Goal: Task Accomplishment & Management: Manage account settings

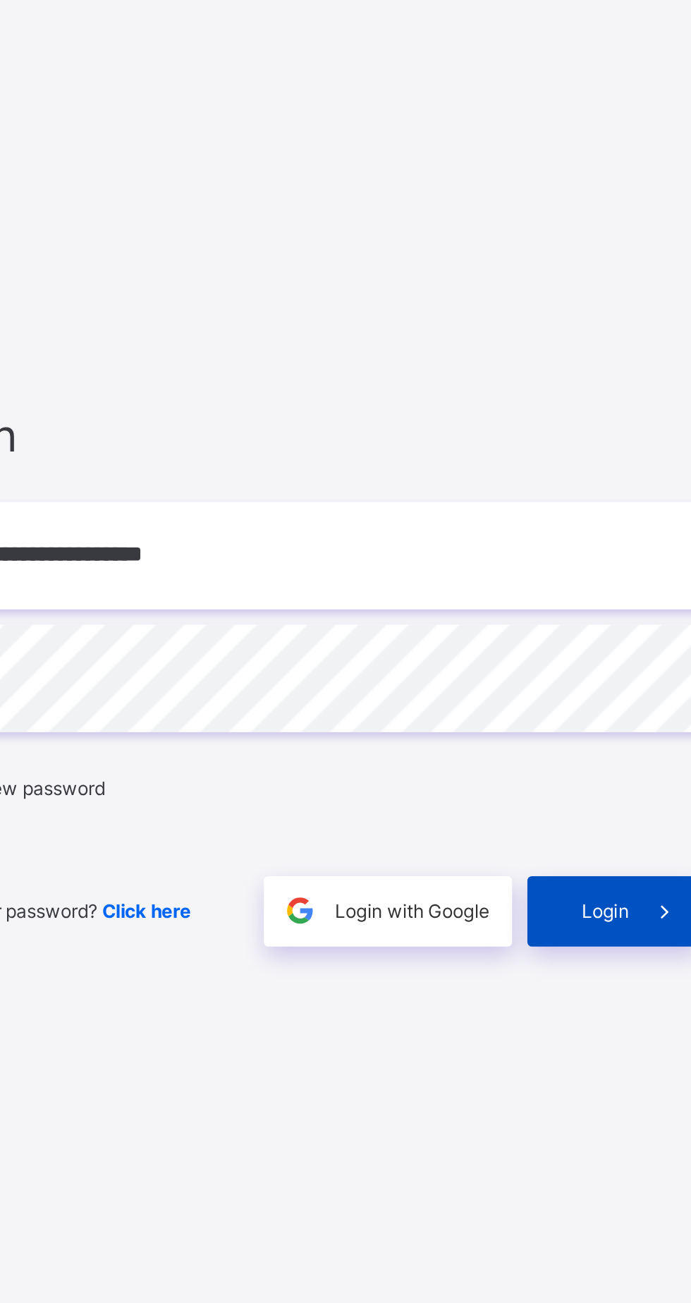
click at [614, 788] on span at bounding box center [627, 771] width 32 height 32
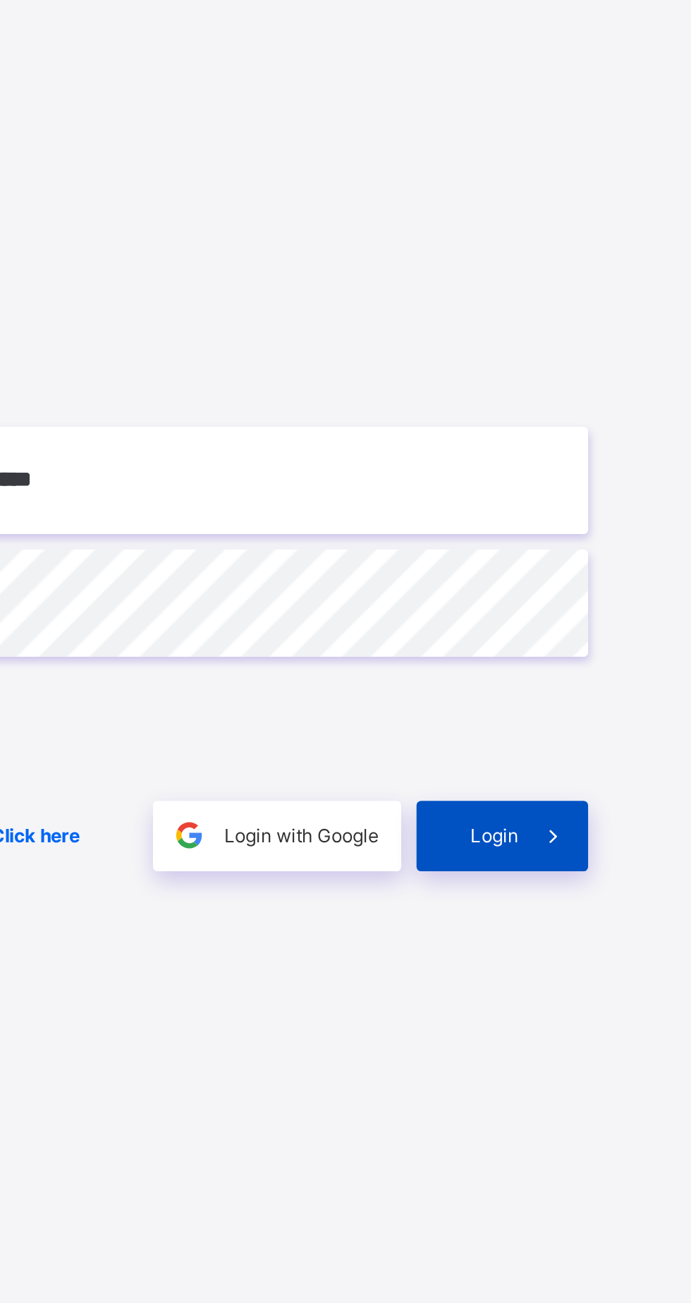
scroll to position [8, 0]
click at [619, 788] on span at bounding box center [627, 771] width 32 height 32
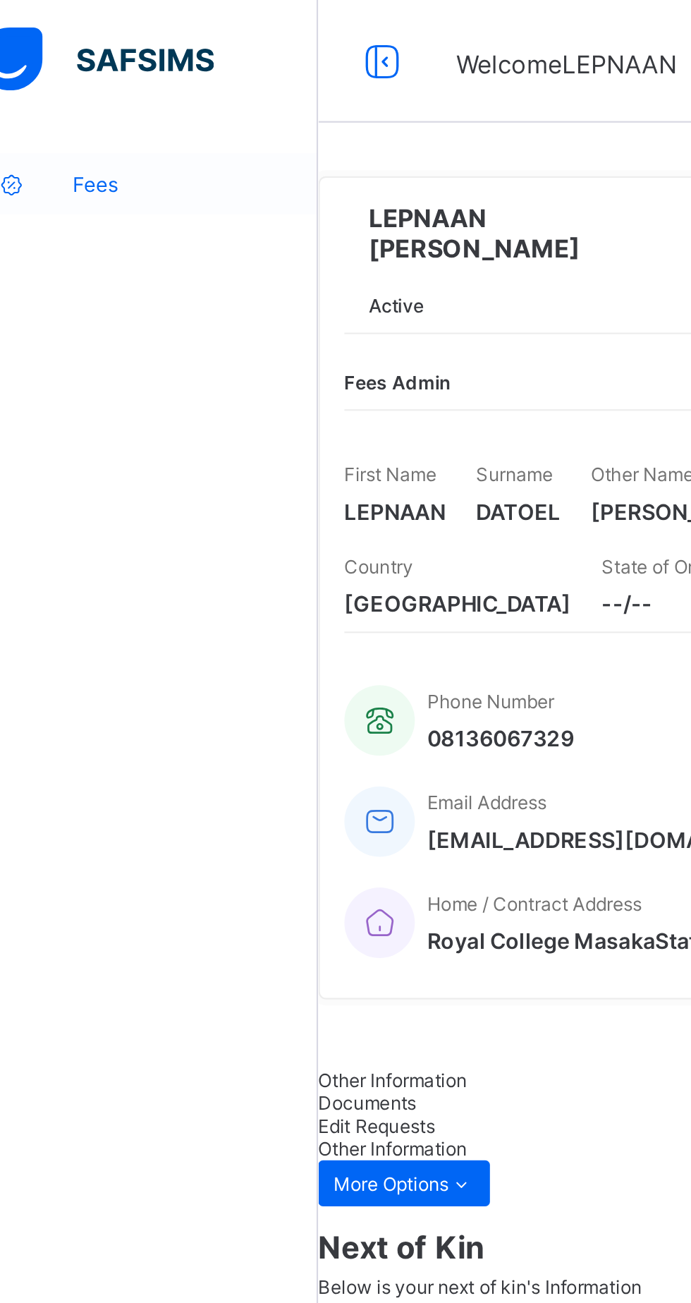
click at [85, 88] on span "Fees" at bounding box center [112, 84] width 113 height 11
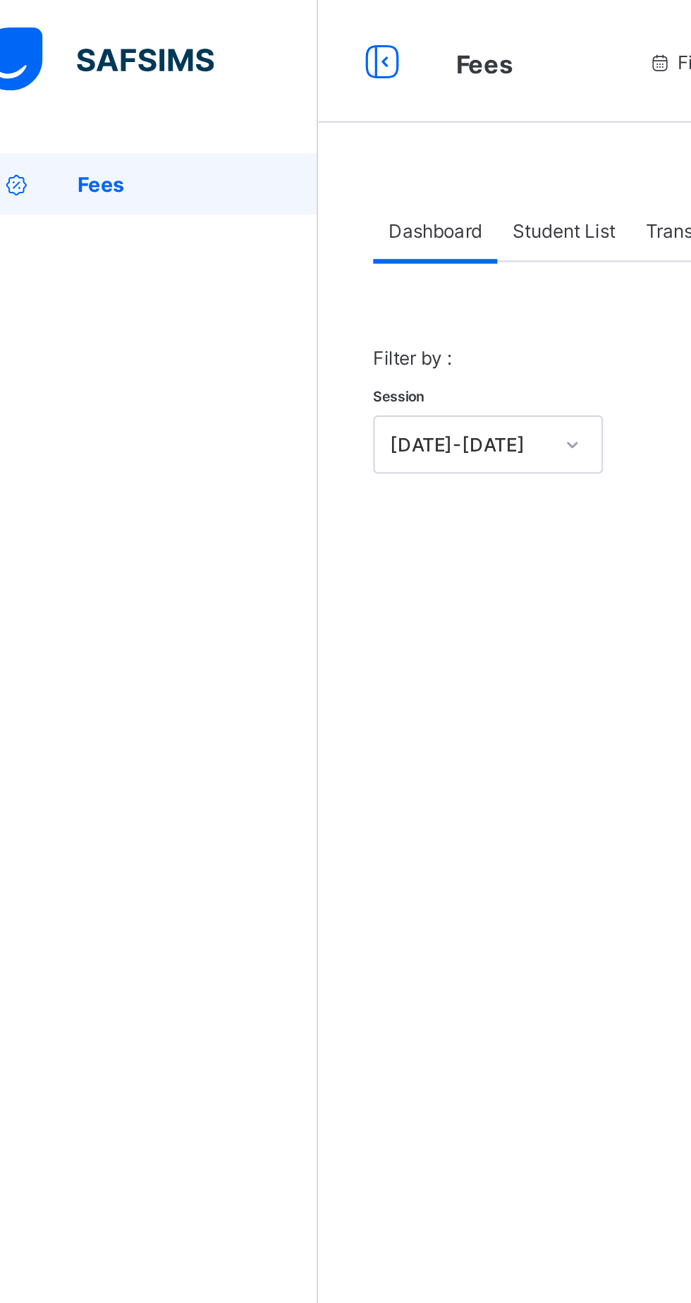
click at [222, 102] on span "Dashboard" at bounding box center [223, 106] width 43 height 11
click at [207, 104] on span "Dashboard" at bounding box center [223, 106] width 43 height 11
click at [221, 110] on span "Dashboard" at bounding box center [223, 106] width 43 height 11
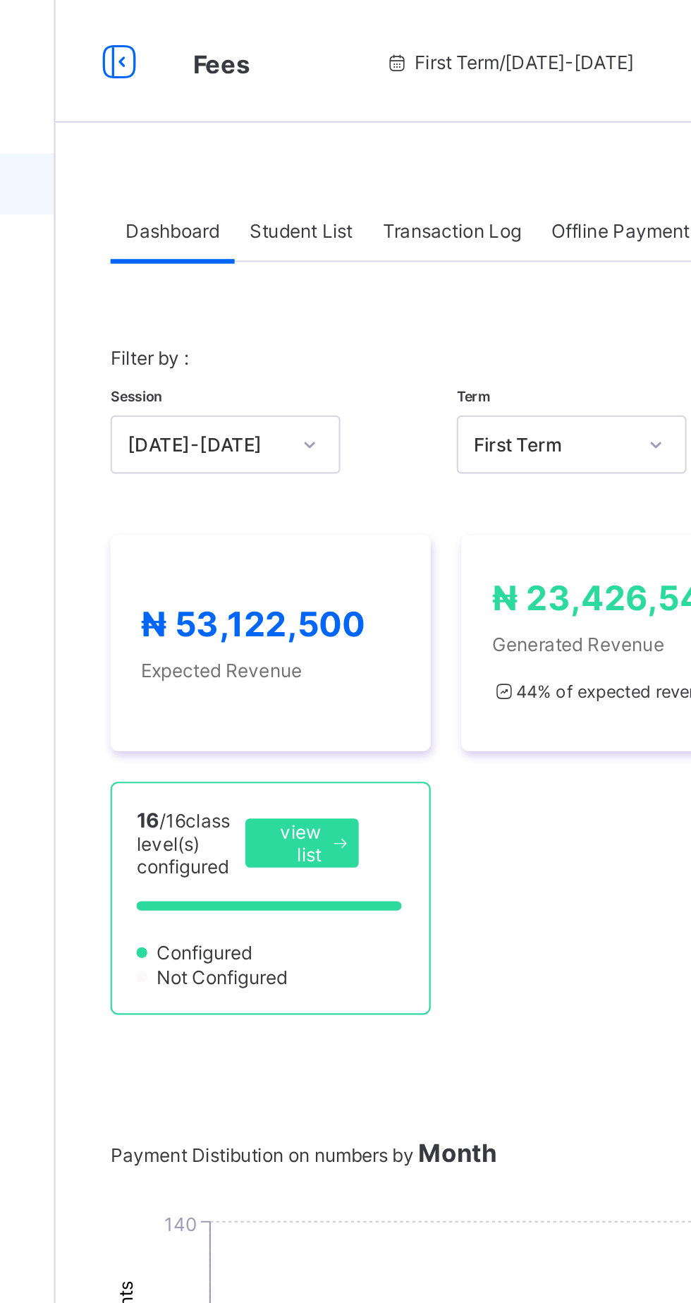
click at [291, 108] on span "Student List" at bounding box center [282, 106] width 47 height 11
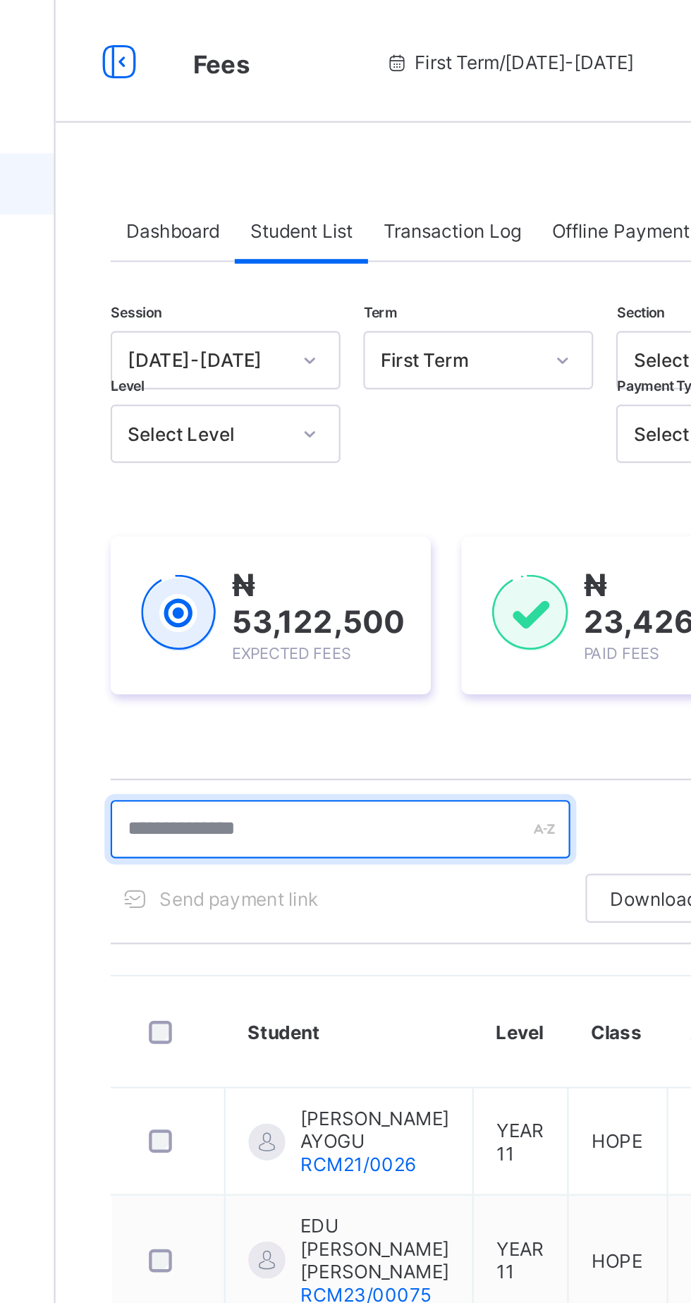
click at [302, 380] on input "text" at bounding box center [301, 381] width 212 height 27
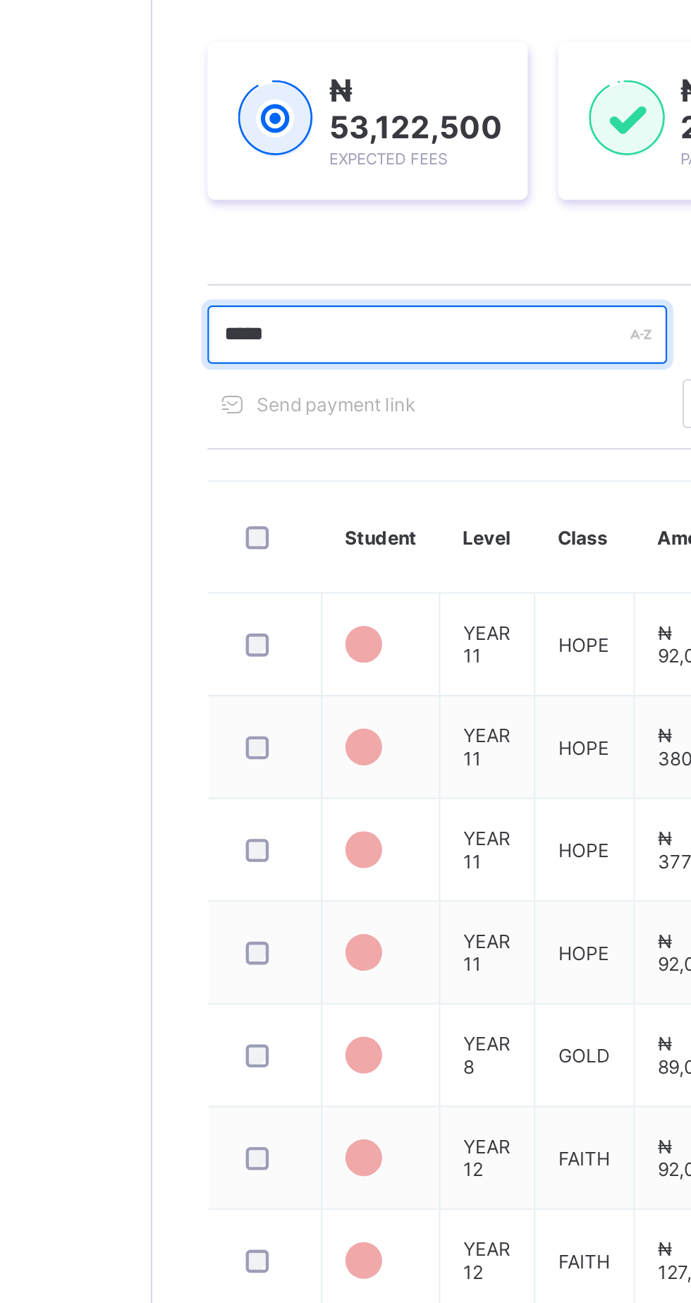
type input "******"
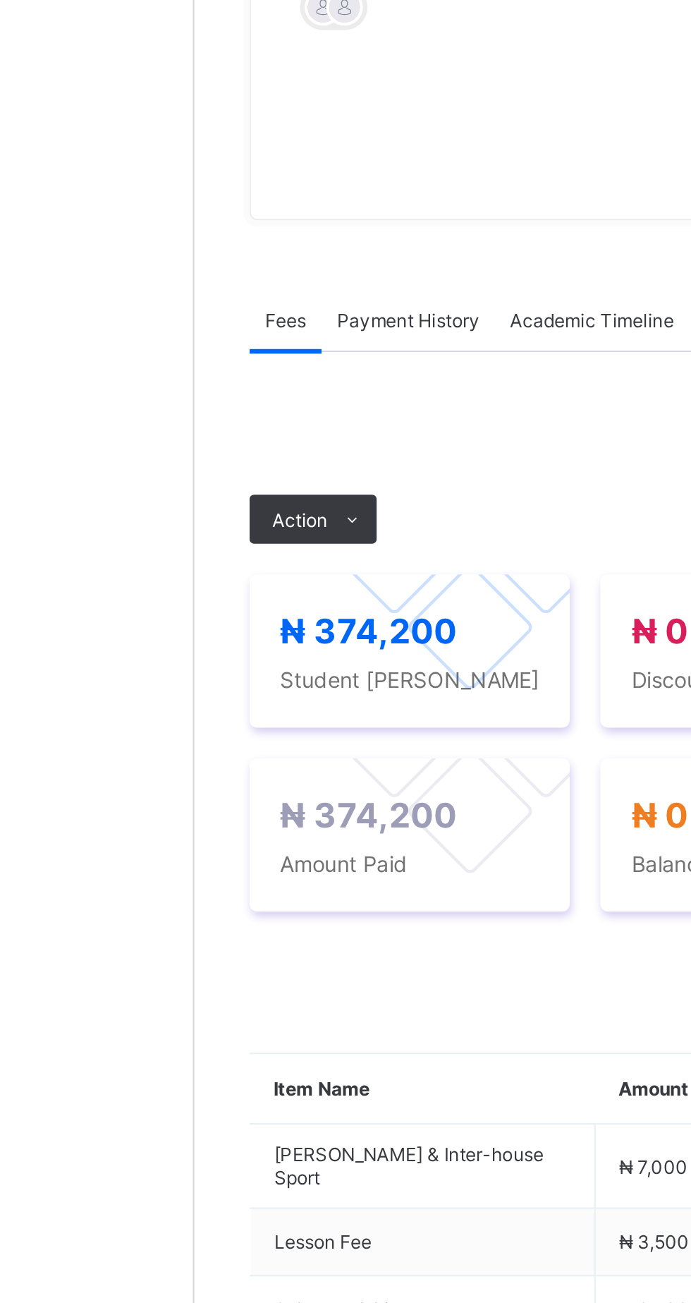
click at [265, 414] on span "Payment History" at bounding box center [268, 408] width 66 height 11
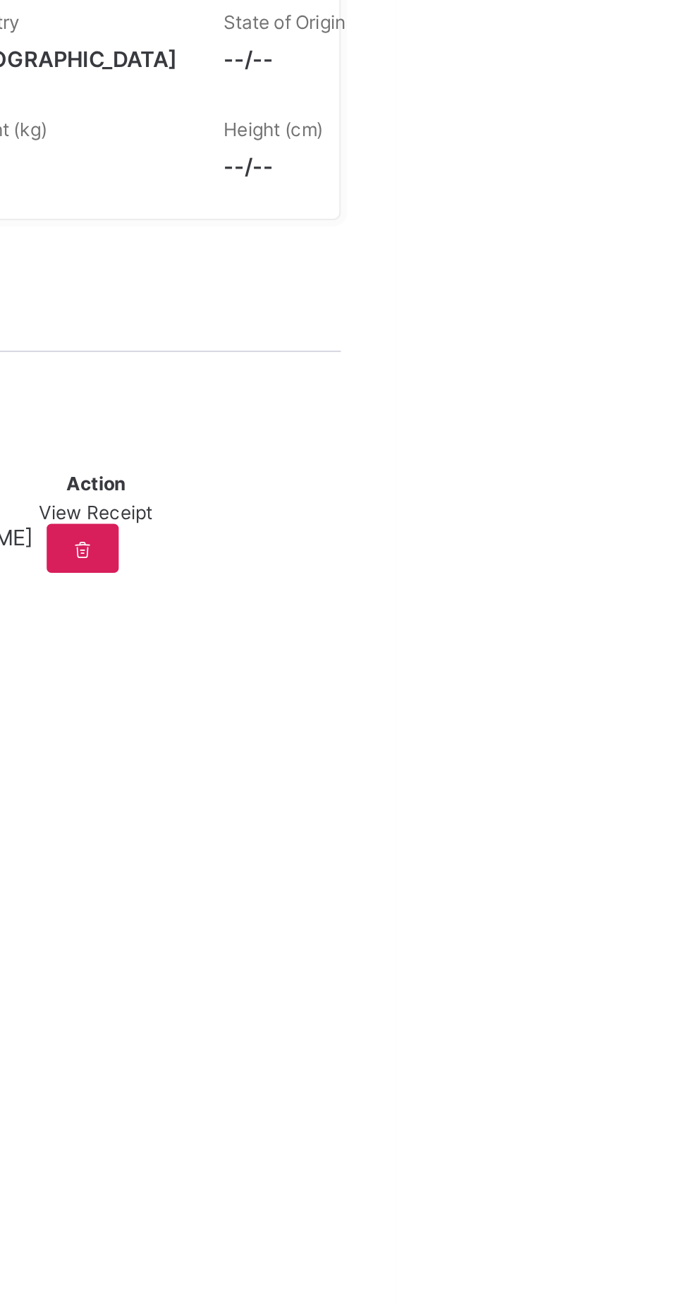
click at [579, 502] on span "View Receipt" at bounding box center [553, 497] width 52 height 11
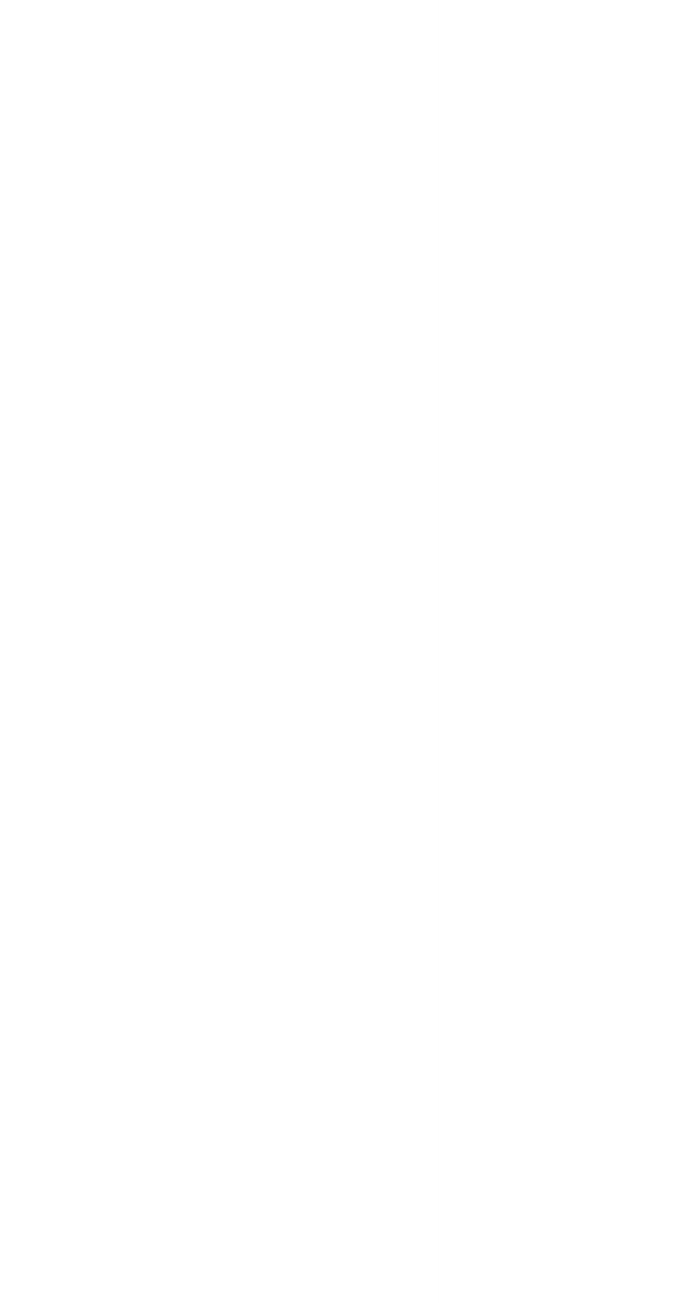
click at [606, 315] on div at bounding box center [430, 366] width 471 height 268
click at [302, 107] on span "Student List" at bounding box center [282, 106] width 47 height 11
click at [284, 105] on span "Student List" at bounding box center [282, 106] width 47 height 11
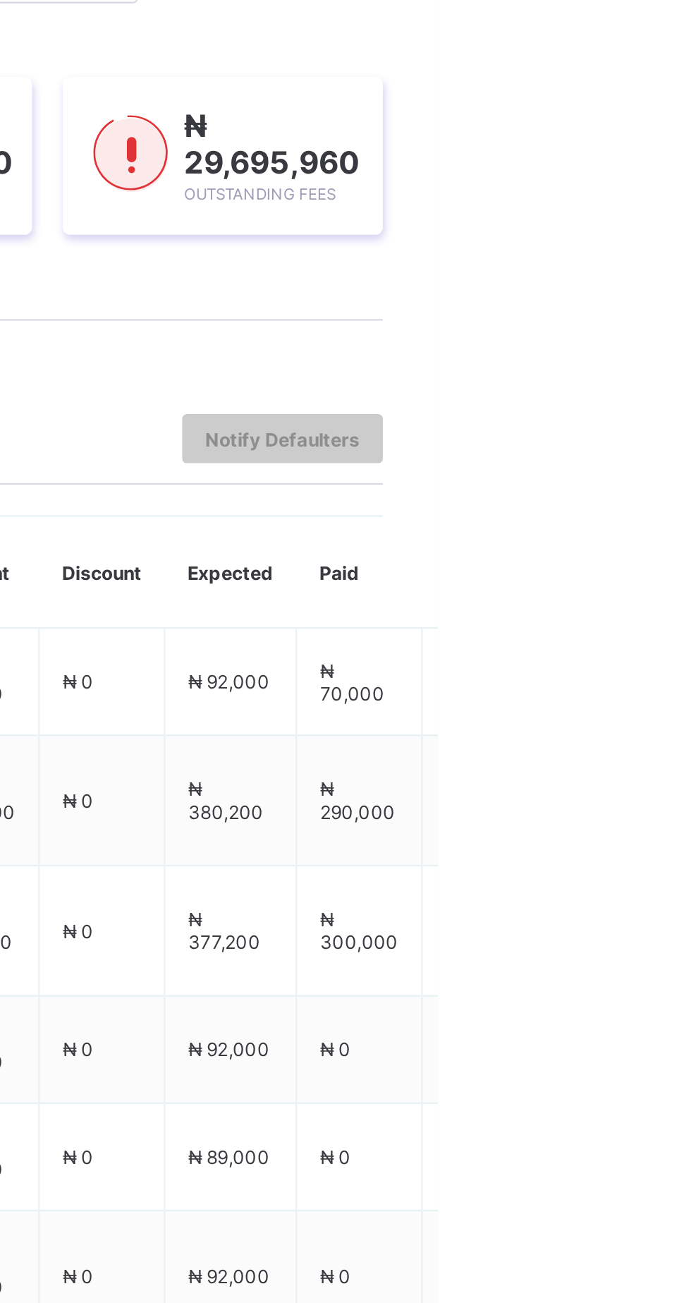
click at [336, 377] on input "text" at bounding box center [301, 381] width 212 height 27
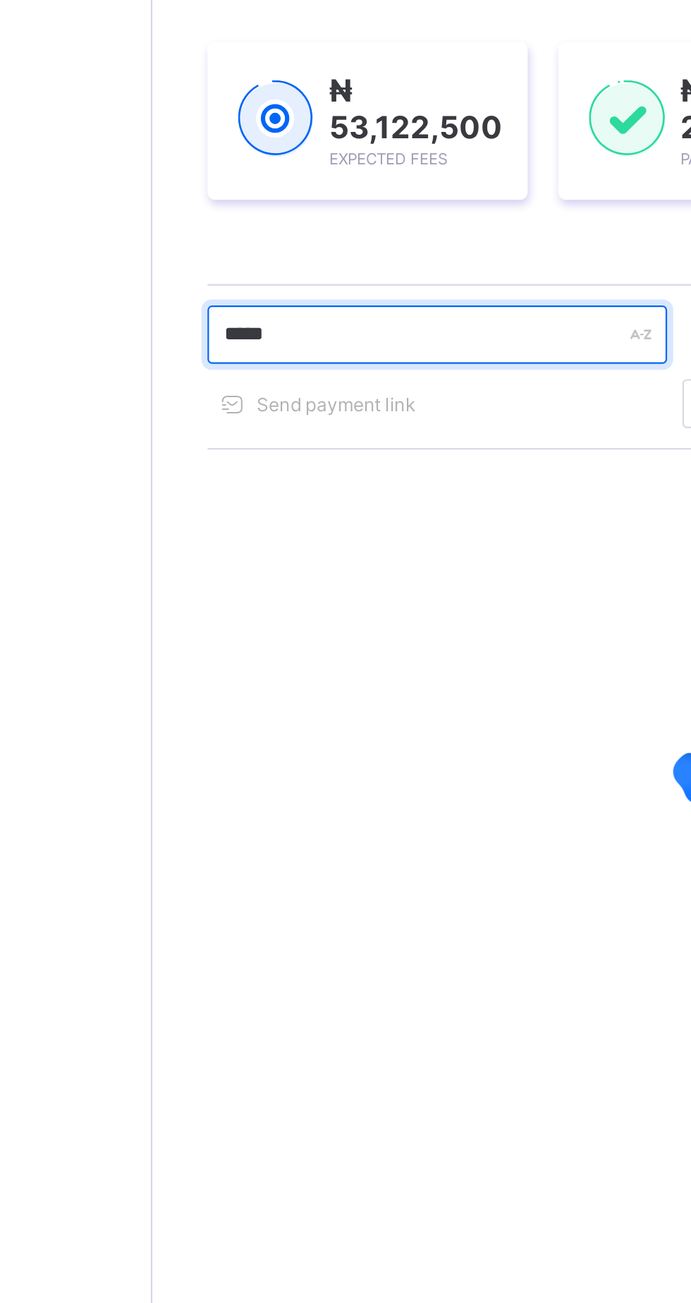
type input "******"
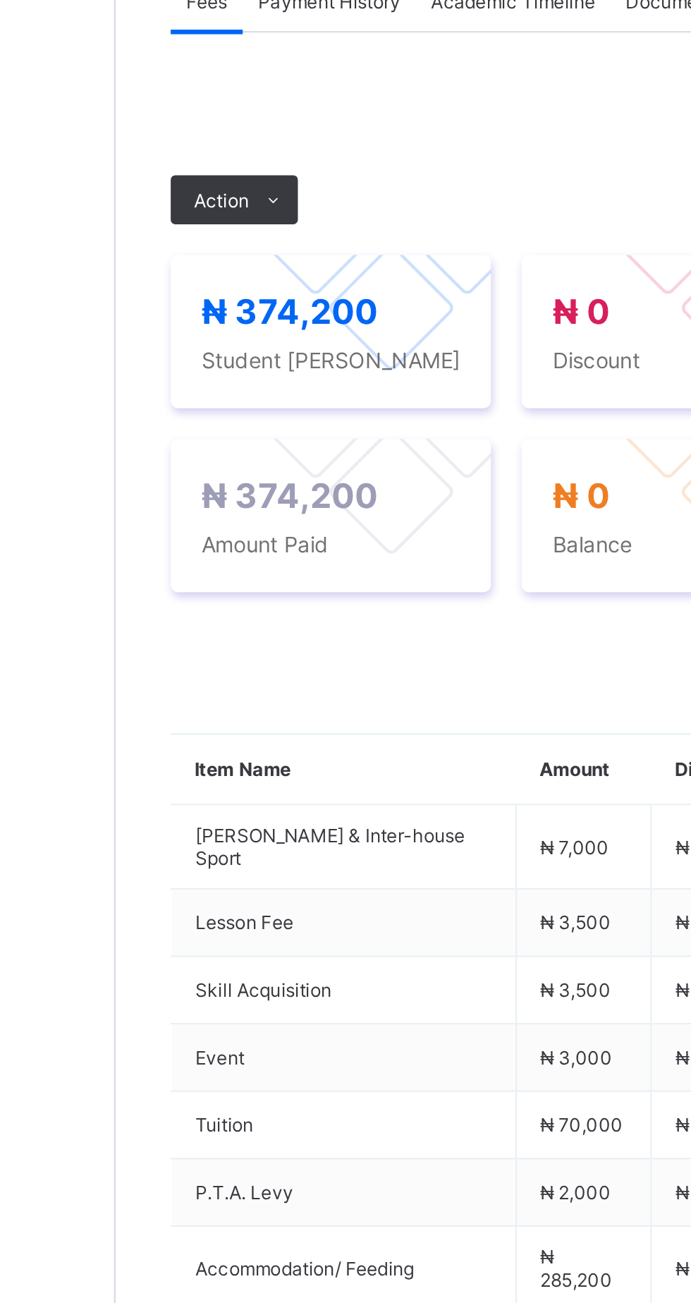
click at [274, 414] on span "Payment History" at bounding box center [268, 408] width 66 height 11
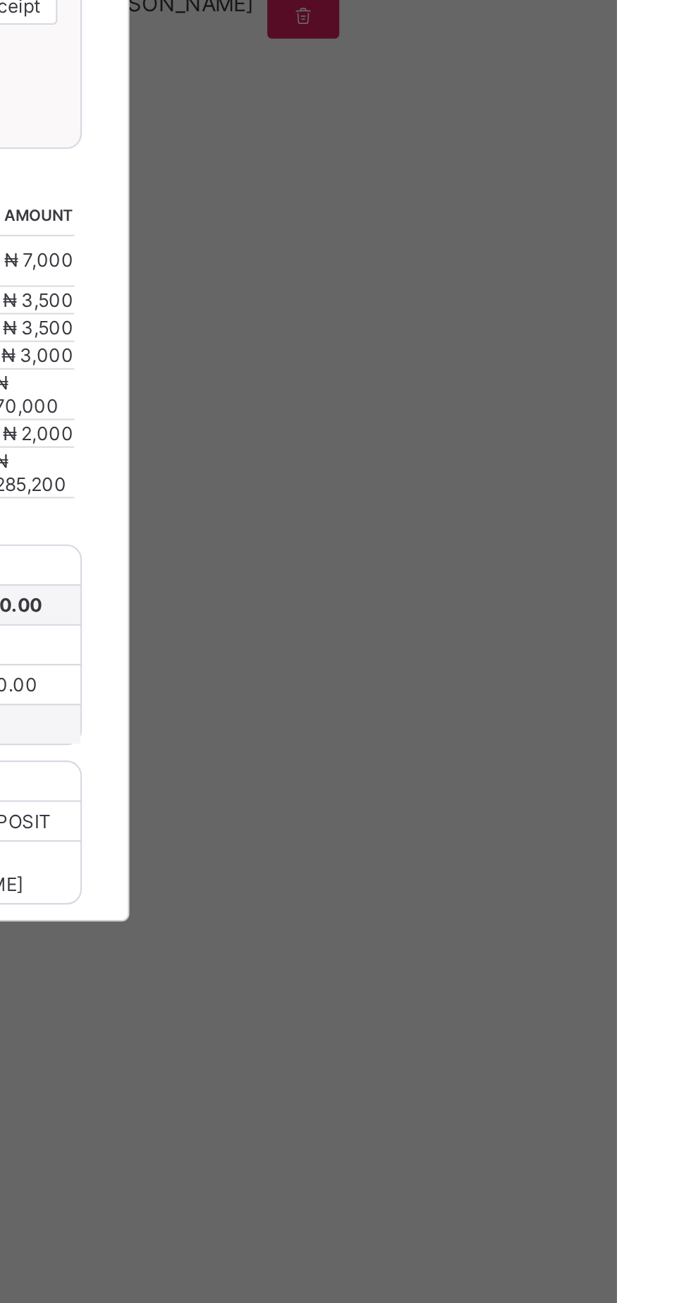
click at [453, 410] on div "×" at bounding box center [445, 399] width 13 height 24
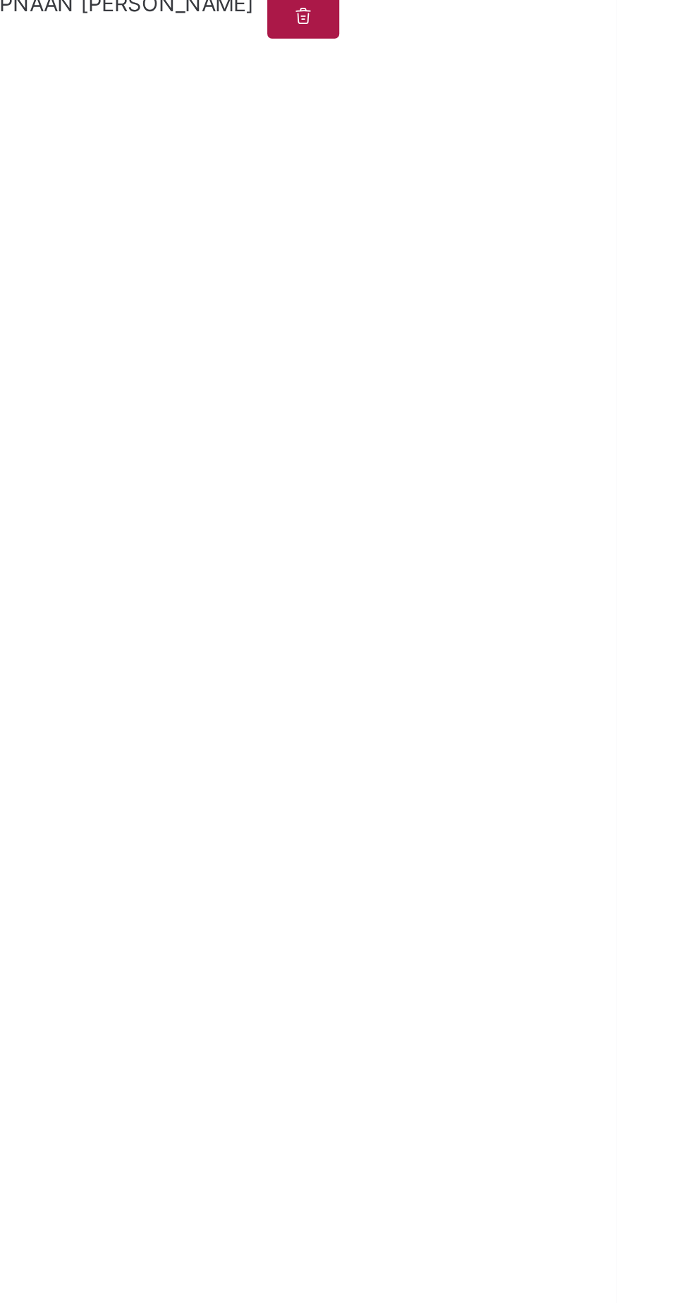
click at [553, 519] on icon at bounding box center [547, 514] width 12 height 11
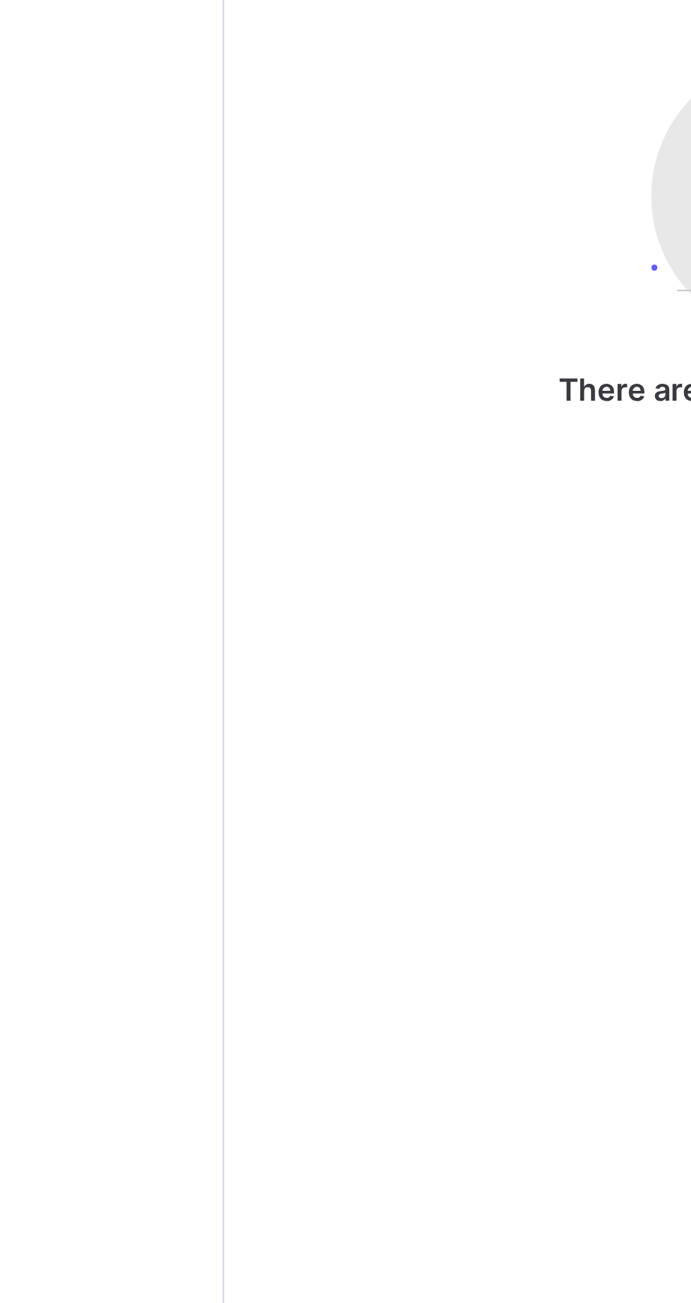
click at [213, 414] on span "Fees" at bounding box center [211, 408] width 19 height 11
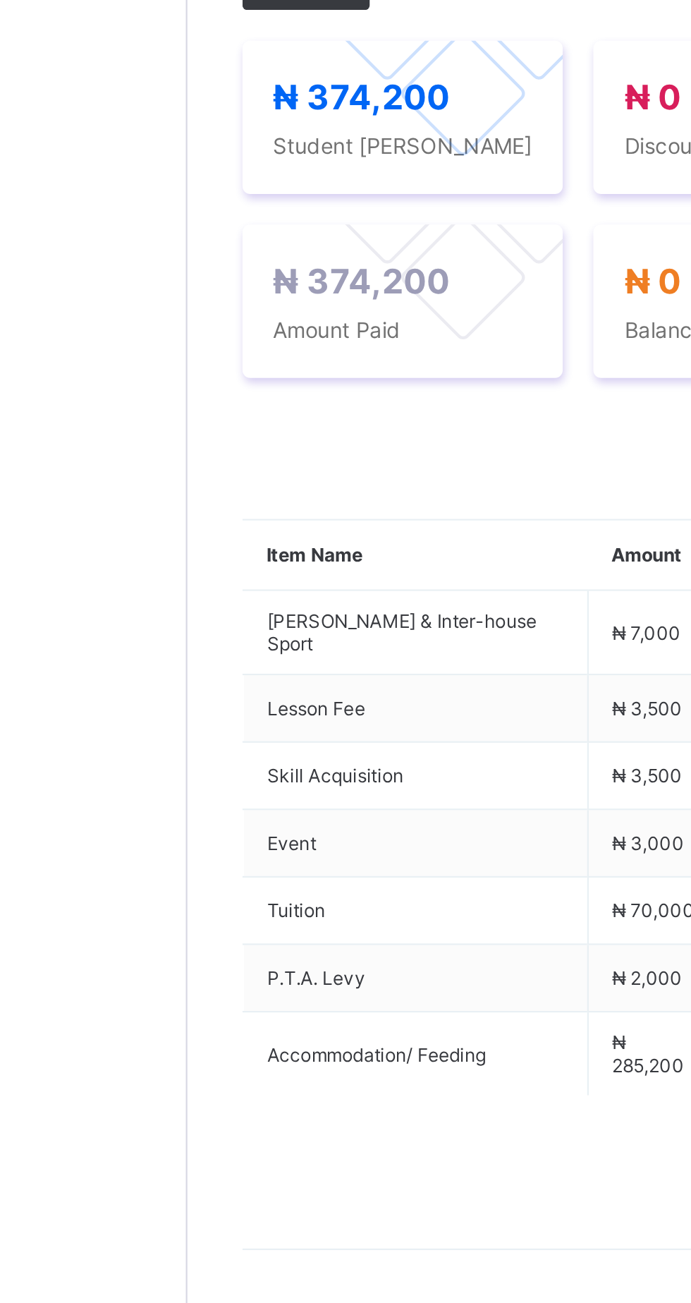
click at [275, 414] on span "Payment History" at bounding box center [268, 408] width 66 height 11
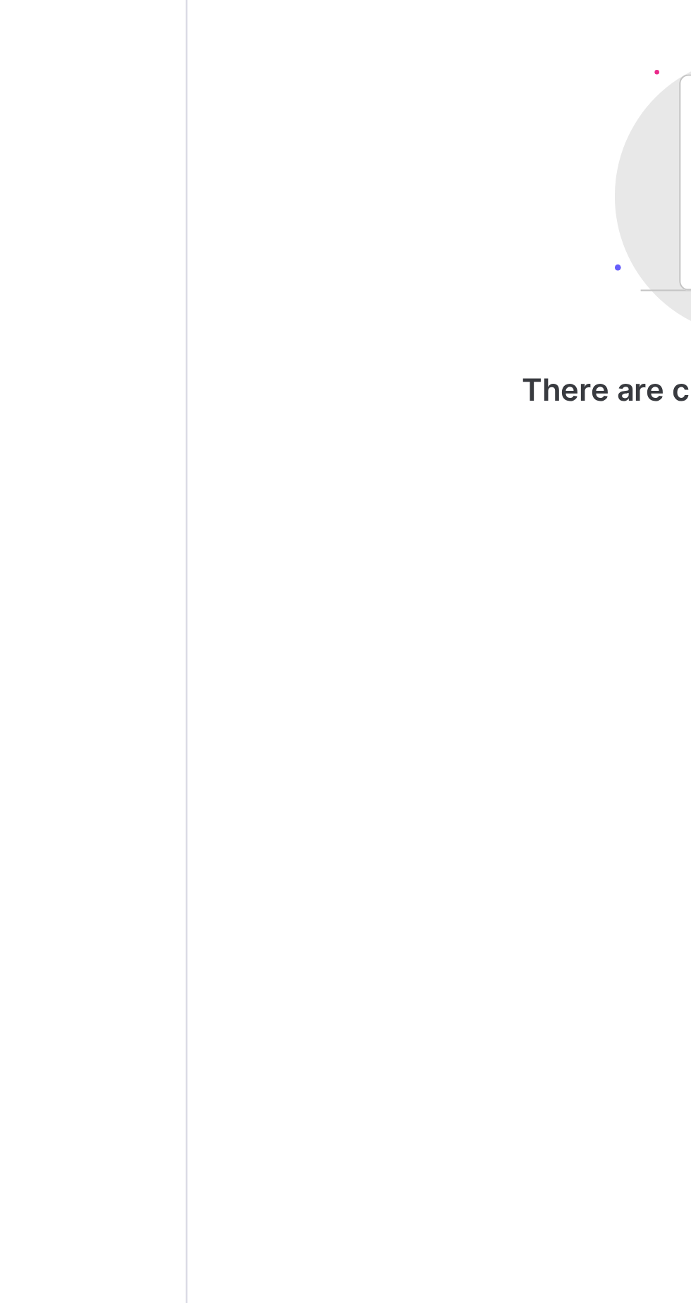
click at [211, 414] on span "Fees" at bounding box center [211, 408] width 19 height 11
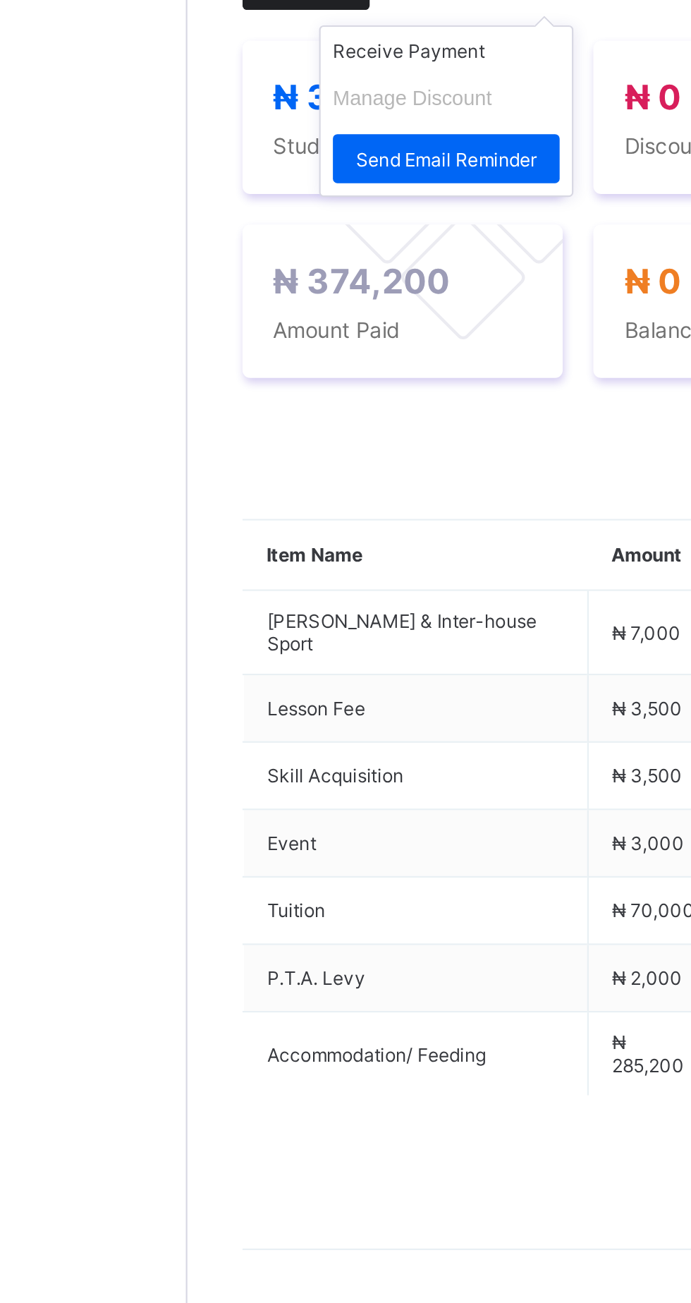
click at [236, 511] on span at bounding box center [242, 500] width 23 height 23
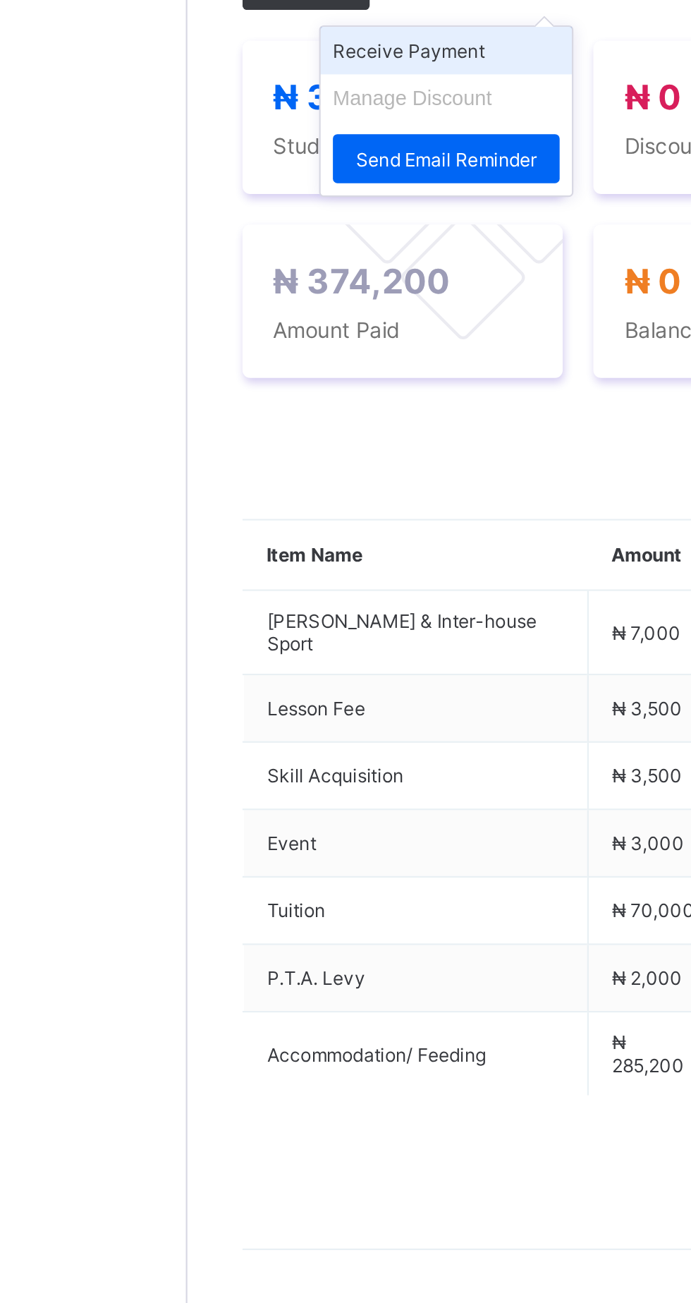
click at [300, 541] on li "Receive Payment" at bounding box center [289, 530] width 116 height 22
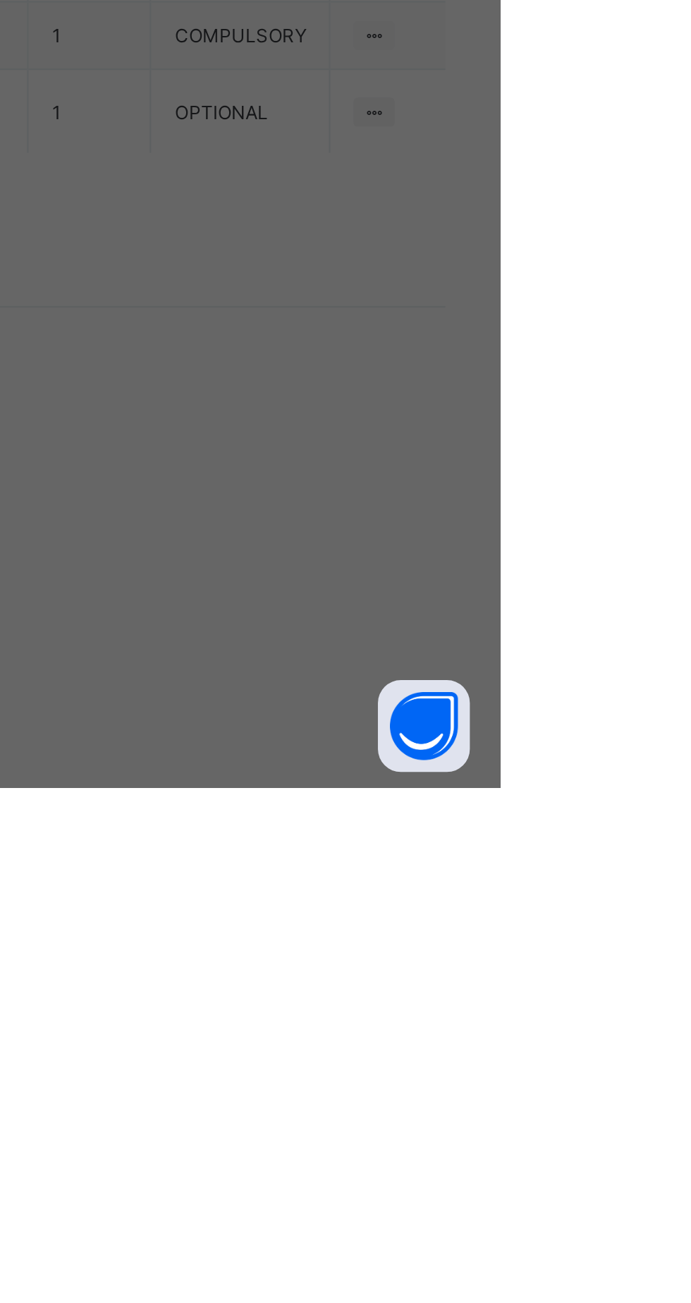
click at [453, 628] on div "×" at bounding box center [445, 616] width 13 height 24
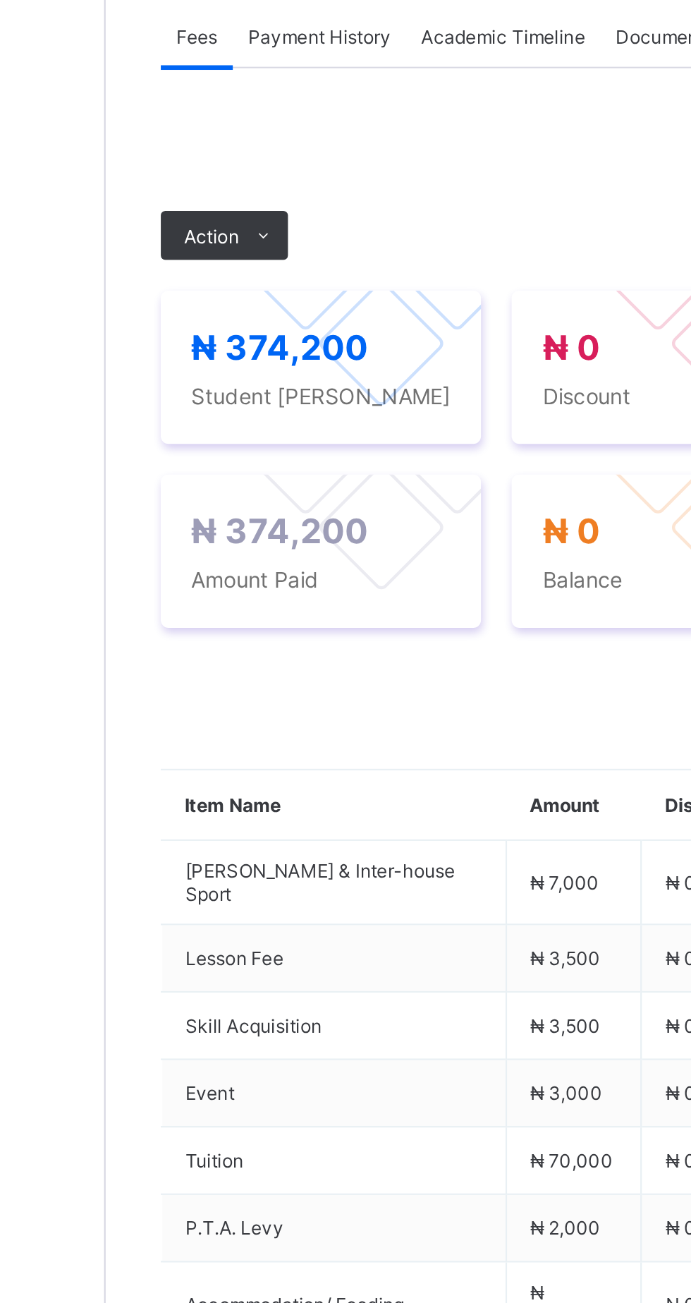
click at [264, 414] on span "Payment History" at bounding box center [268, 408] width 66 height 11
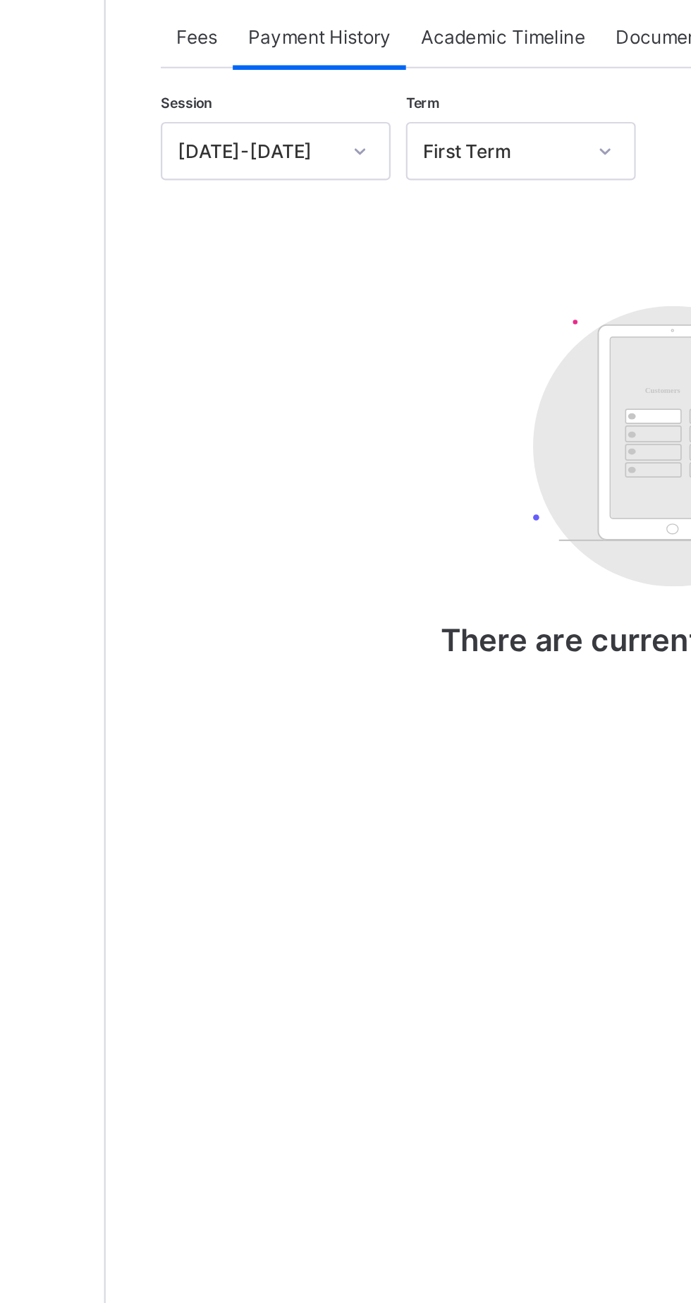
click at [198, 422] on div "Fees" at bounding box center [211, 408] width 33 height 28
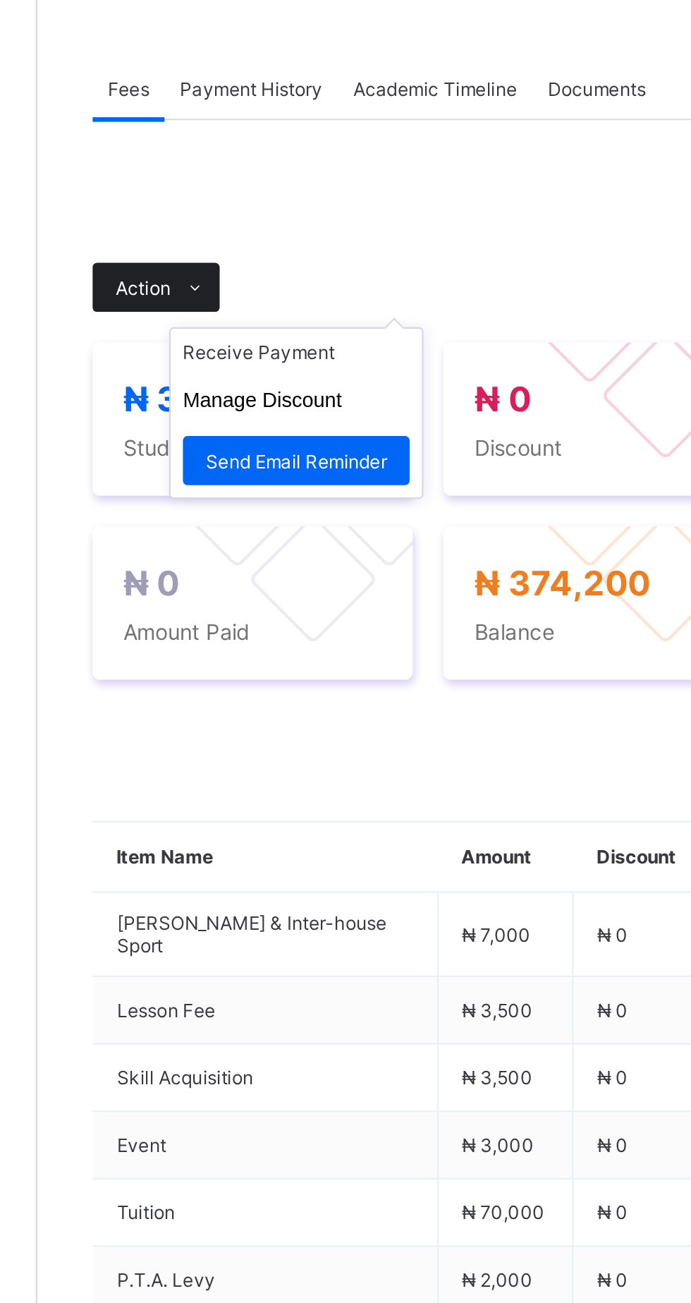
click at [238, 505] on icon at bounding box center [242, 500] width 11 height 9
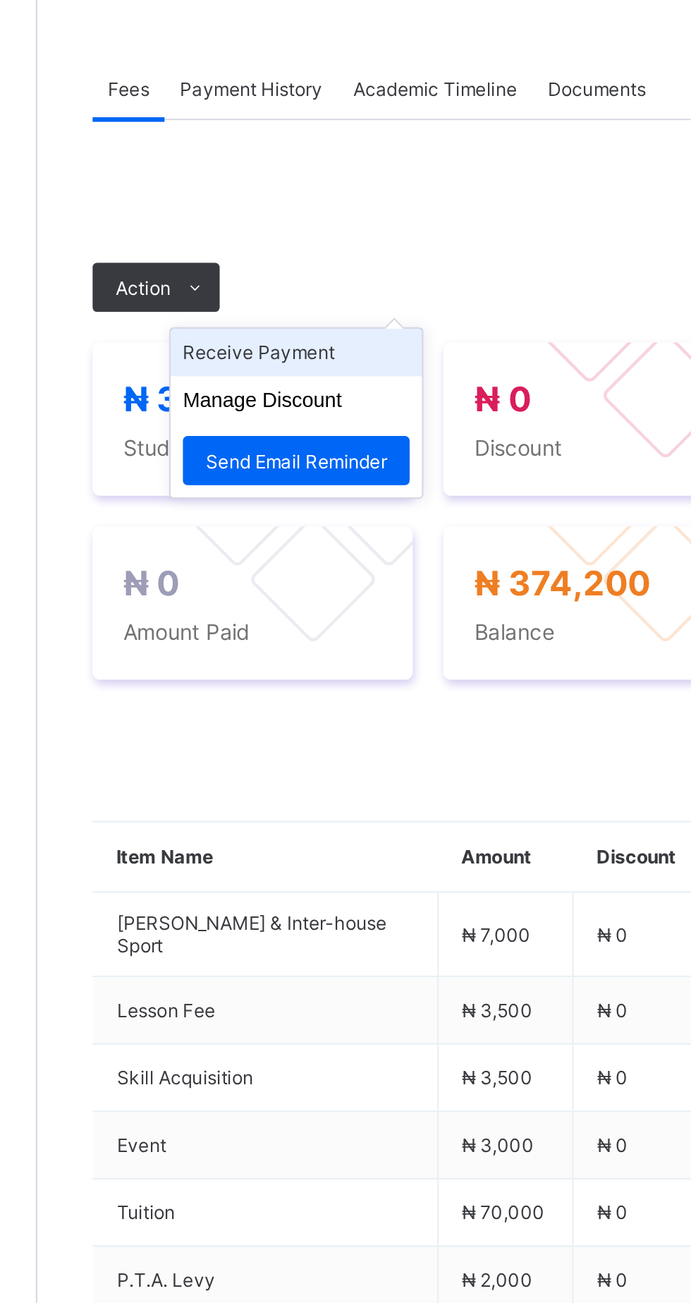
click at [305, 541] on li "Receive Payment" at bounding box center [289, 530] width 116 height 22
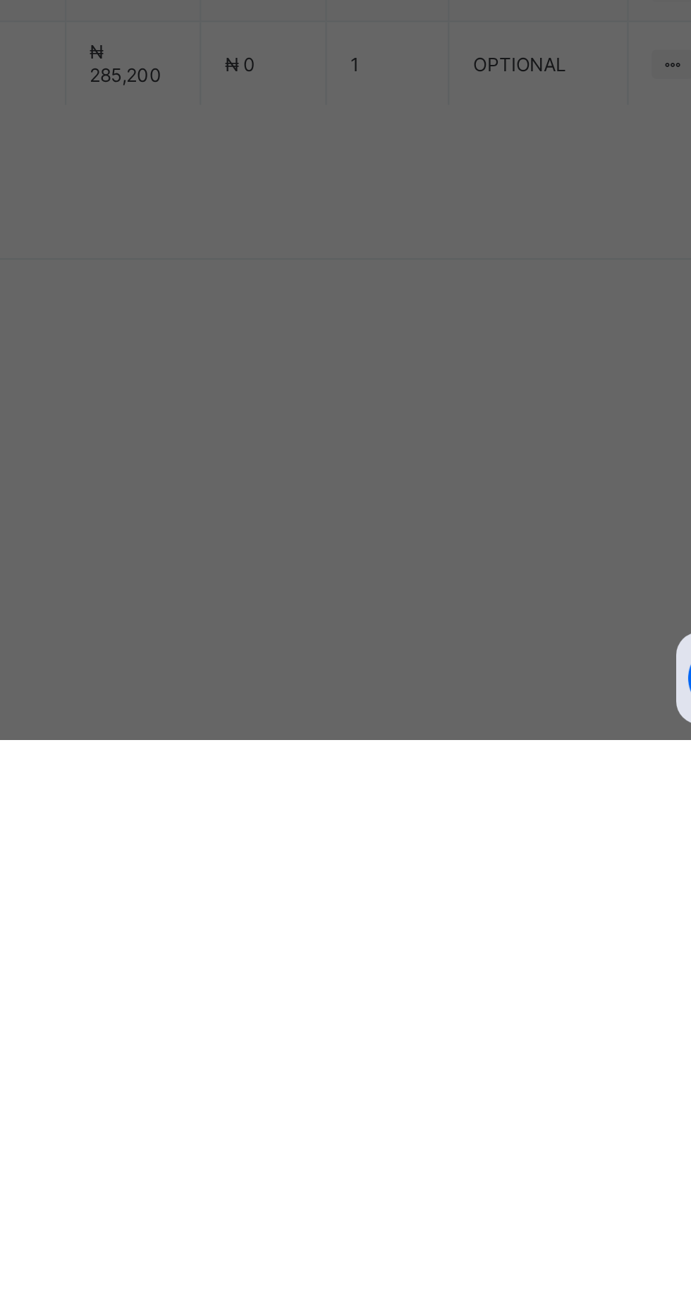
scroll to position [67, 0]
click at [312, 731] on div "Ecobank Nigeria - [GEOGRAPHIC_DATA]" at bounding box center [288, 714] width 49 height 32
click at [370, 697] on input "text" at bounding box center [345, 682] width 50 height 30
type input "*******"
click at [418, 810] on span "Save" at bounding box center [385, 804] width 63 height 11
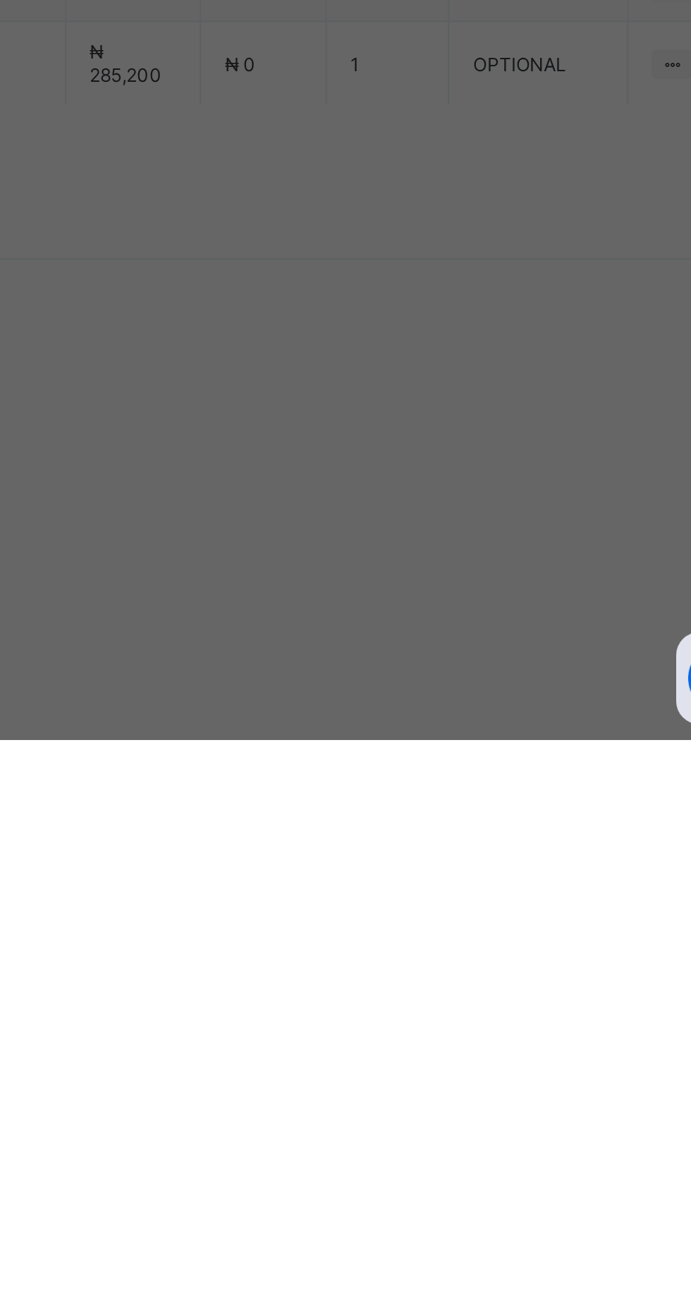
click at [353, 755] on input "date" at bounding box center [308, 740] width 90 height 30
type input "**********"
click at [390, 762] on input "currency" at bounding box center [375, 747] width 30 height 30
click at [393, 762] on input "currency" at bounding box center [376, 747] width 33 height 30
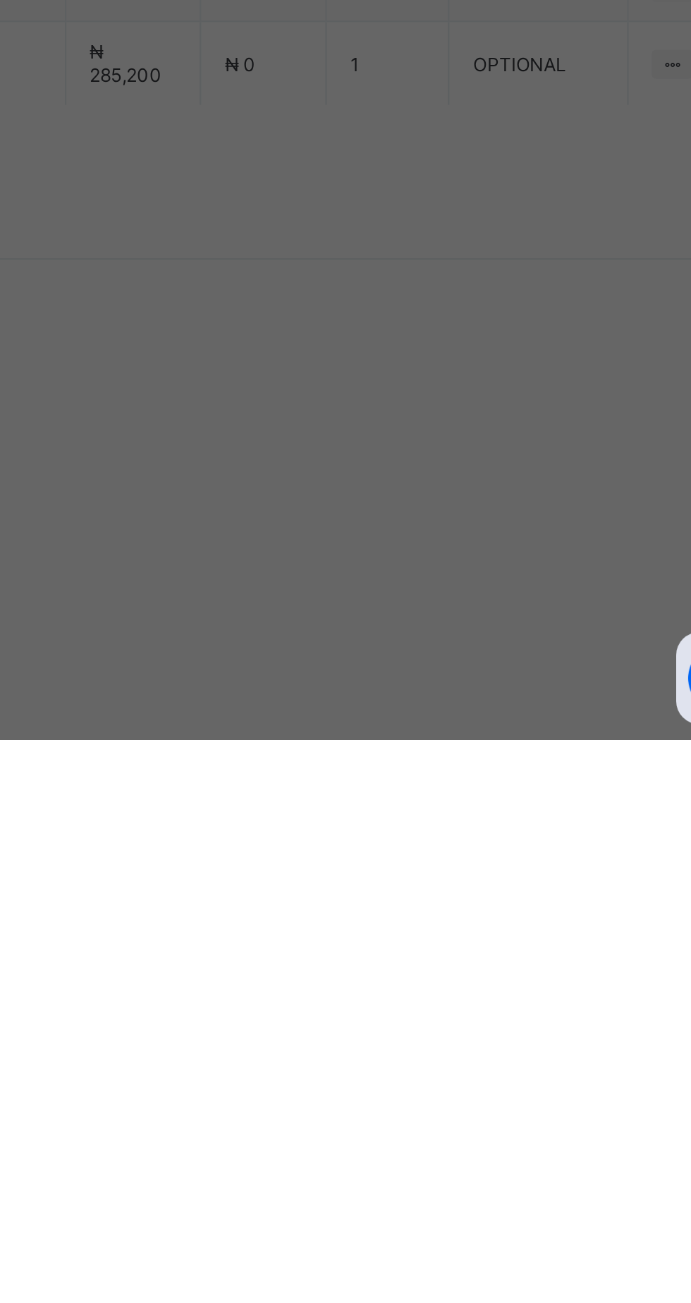
click at [393, 762] on input "currency" at bounding box center [376, 747] width 33 height 30
type input "*********"
click at [418, 810] on span "Save" at bounding box center [385, 804] width 63 height 11
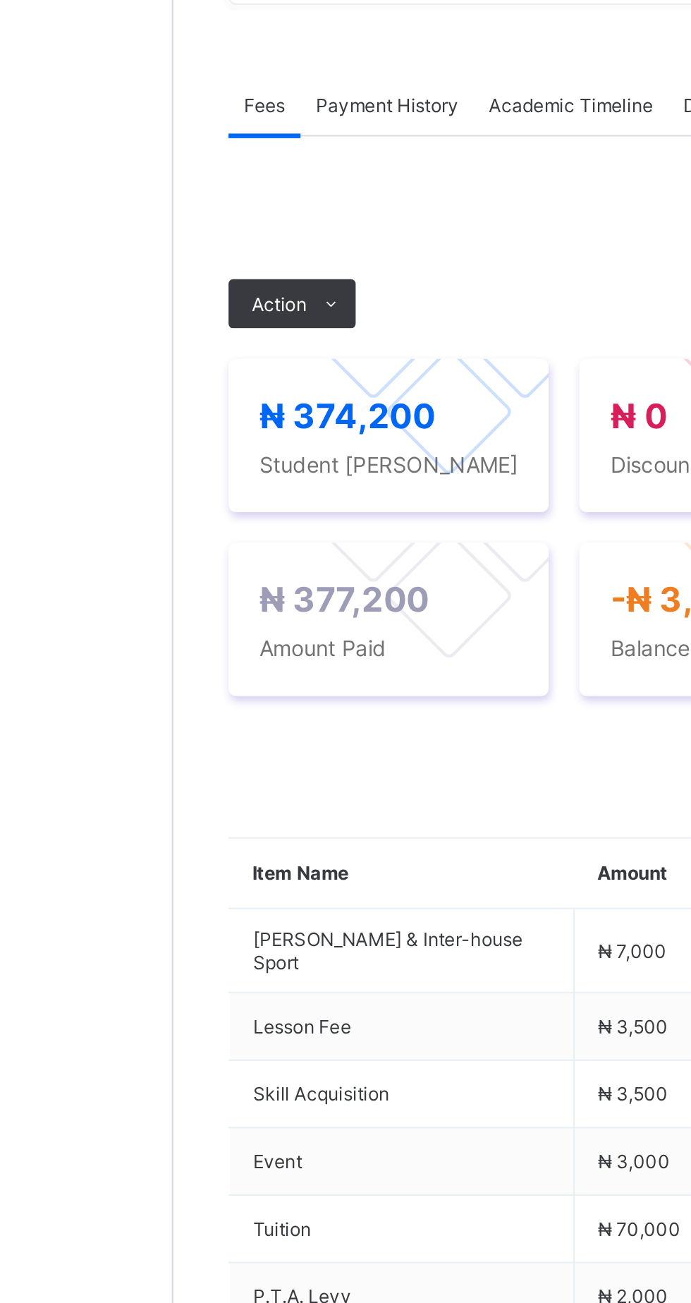
click at [279, 422] on div "Payment History" at bounding box center [268, 408] width 80 height 28
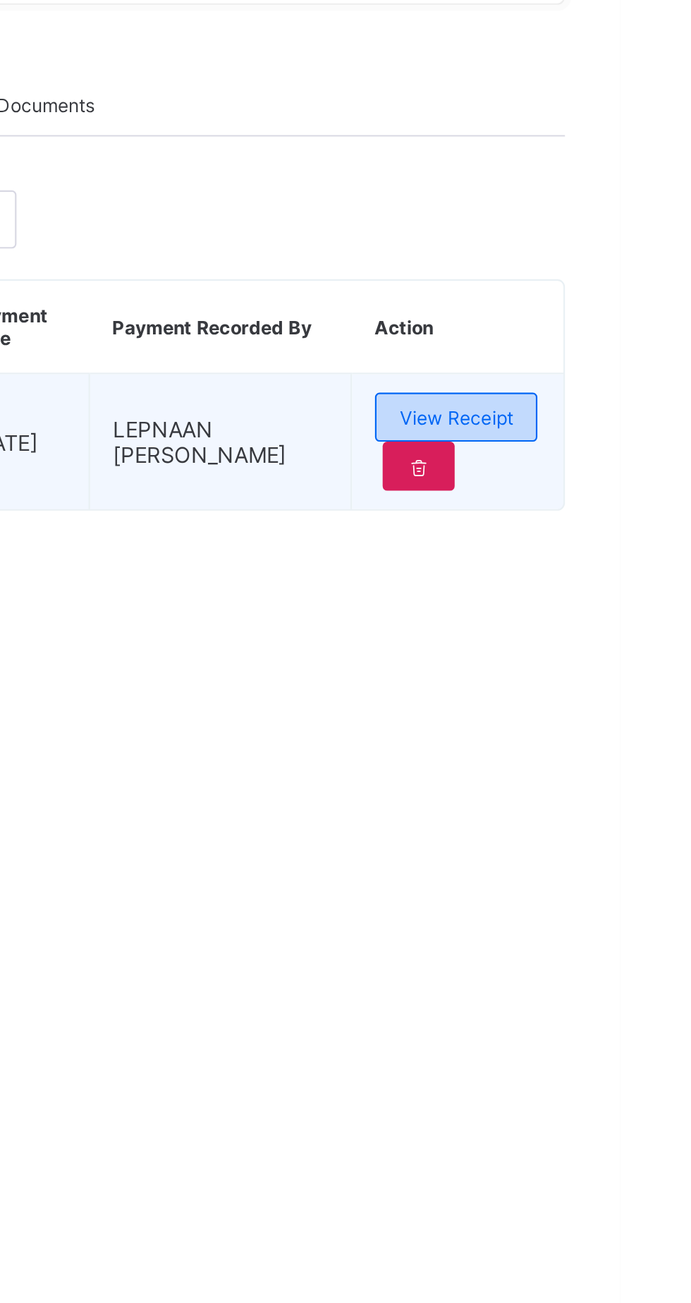
click at [635, 558] on span "View Receipt" at bounding box center [616, 552] width 52 height 11
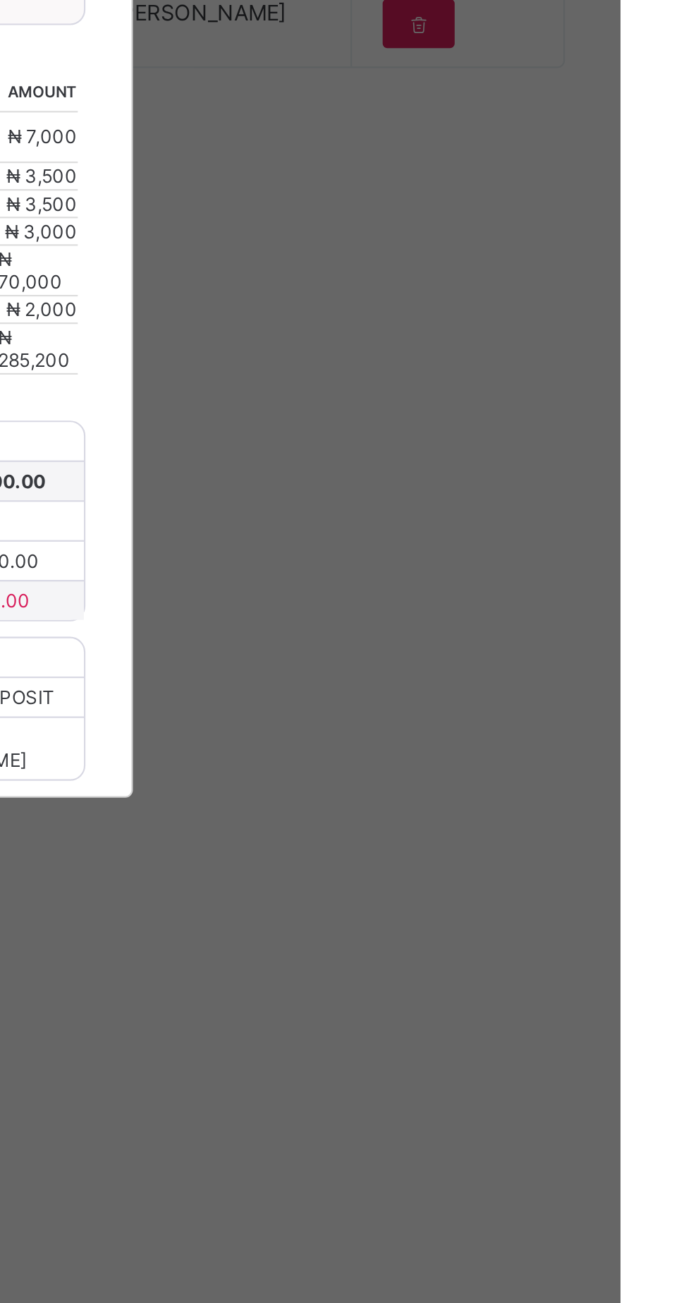
click at [426, 515] on span "Download receipt" at bounding box center [391, 509] width 70 height 11
